Goal: Task Accomplishment & Management: Manage account settings

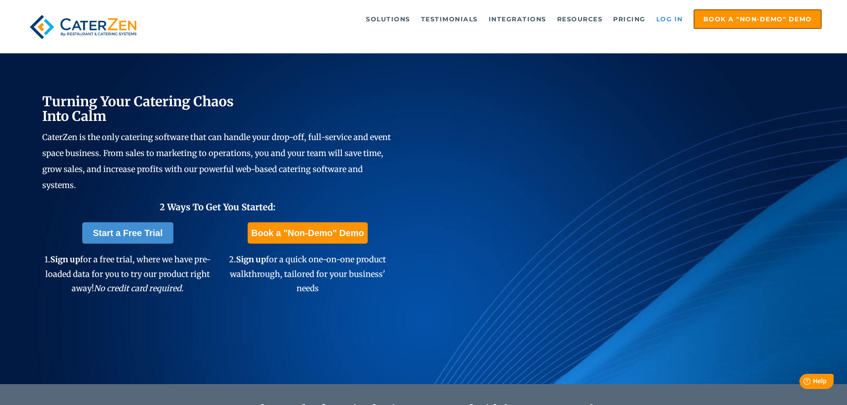
click at [665, 18] on link "Log in" at bounding box center [670, 19] width 36 height 18
click at [665, 12] on link "Log in" at bounding box center [670, 19] width 36 height 18
click at [670, 16] on link "Log in" at bounding box center [670, 19] width 36 height 18
click at [660, 15] on link "Log in" at bounding box center [670, 19] width 36 height 18
